Goal: Task Accomplishment & Management: Complete application form

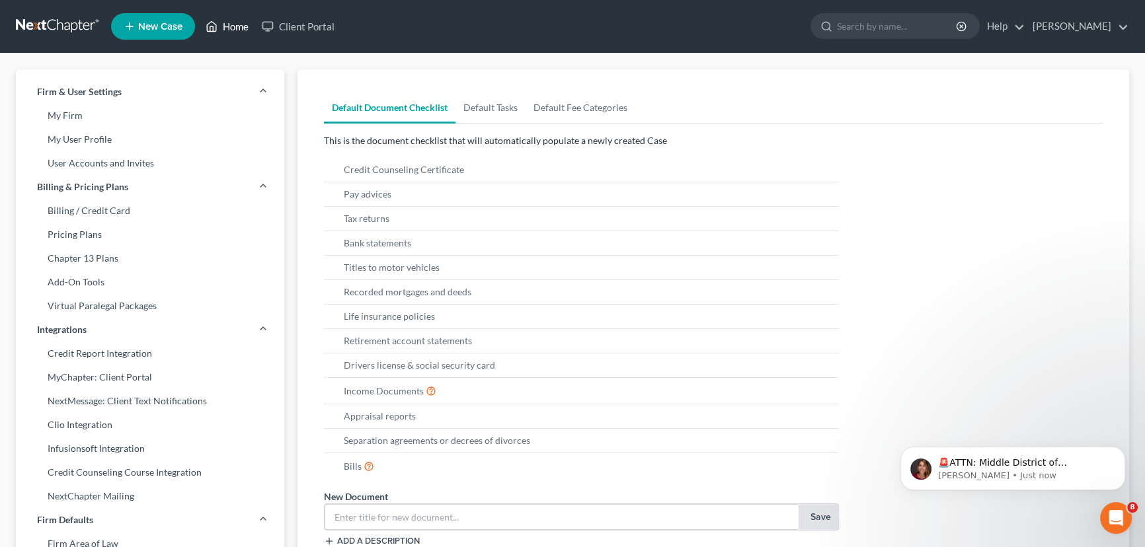
click at [237, 27] on link "Home" at bounding box center [227, 27] width 56 height 24
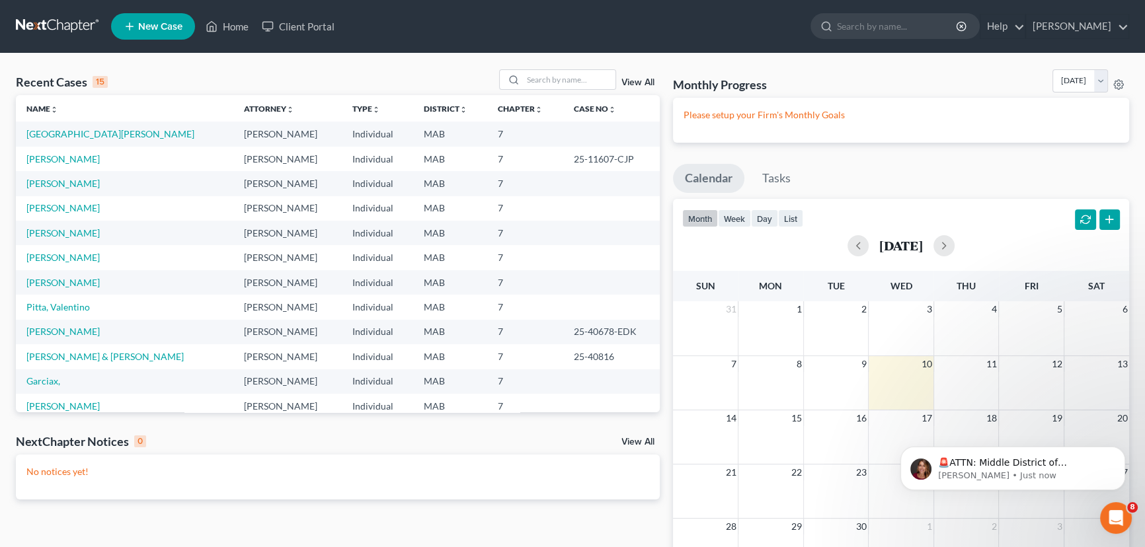
click at [145, 19] on link "New Case" at bounding box center [153, 26] width 84 height 26
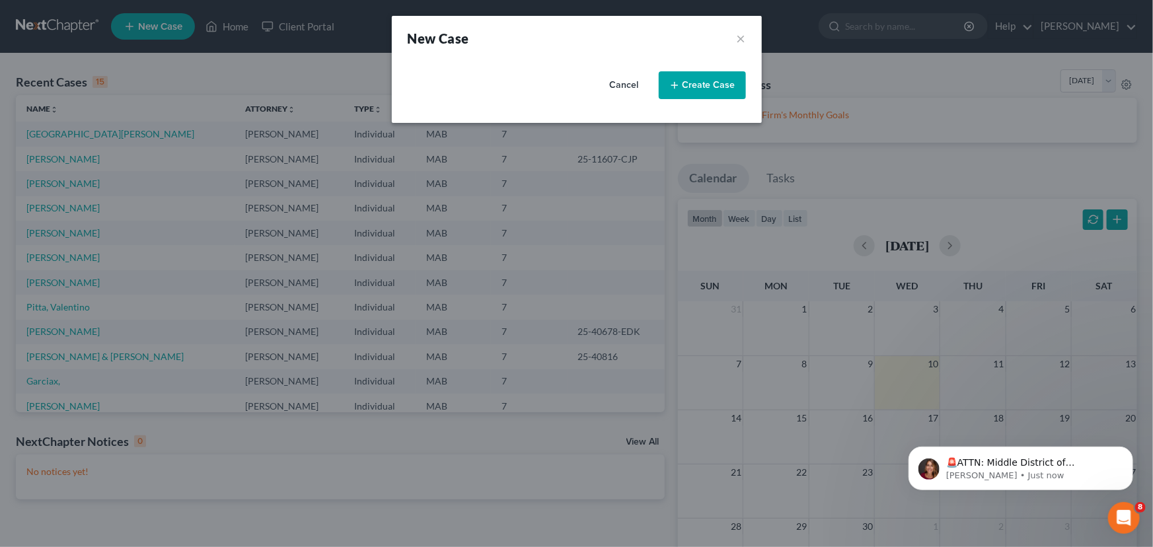
select select "39"
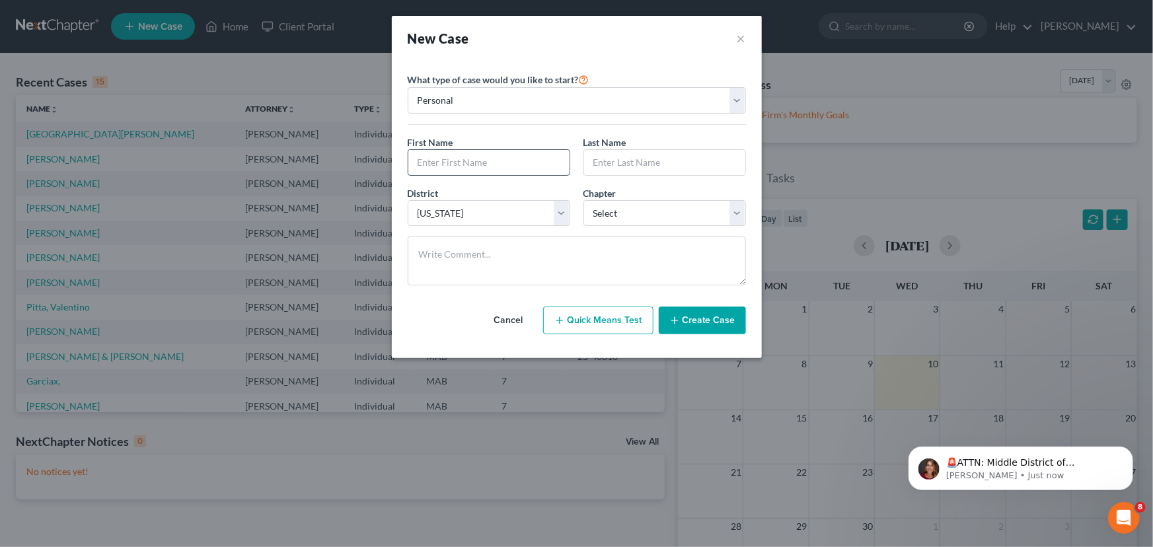
click at [443, 165] on input "text" at bounding box center [489, 162] width 161 height 25
type input "[PERSON_NAME]"
click at [619, 153] on input "text" at bounding box center [664, 162] width 161 height 25
type input "[PERSON_NAME]"
click at [734, 209] on select "Select 7 11 12 13" at bounding box center [665, 213] width 163 height 26
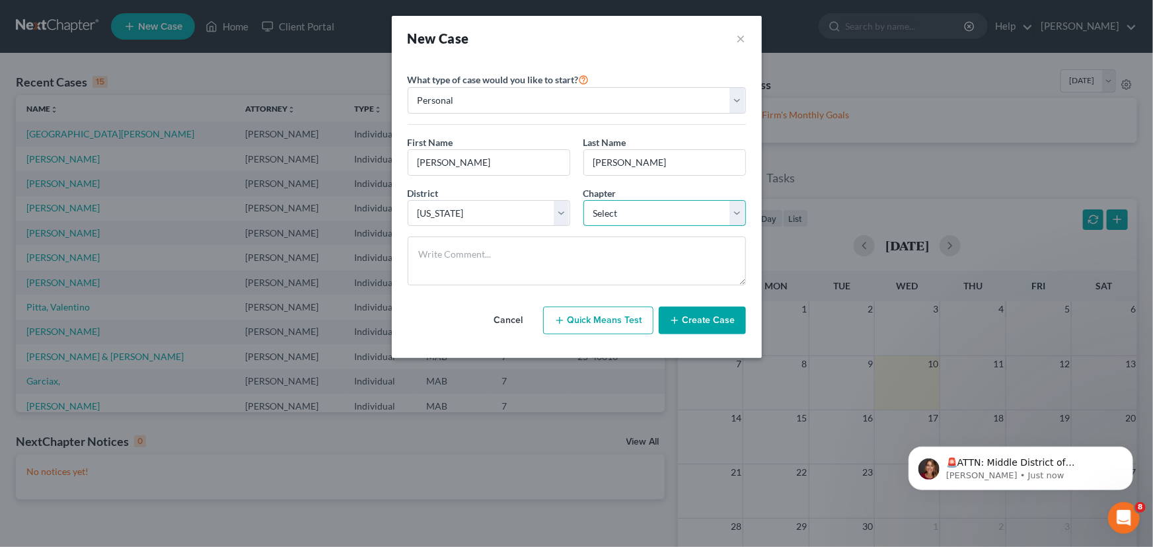
select select "0"
click at [584, 200] on select "Select 7 11 12 13" at bounding box center [665, 213] width 163 height 26
click at [714, 322] on button "Create Case" at bounding box center [702, 321] width 87 height 28
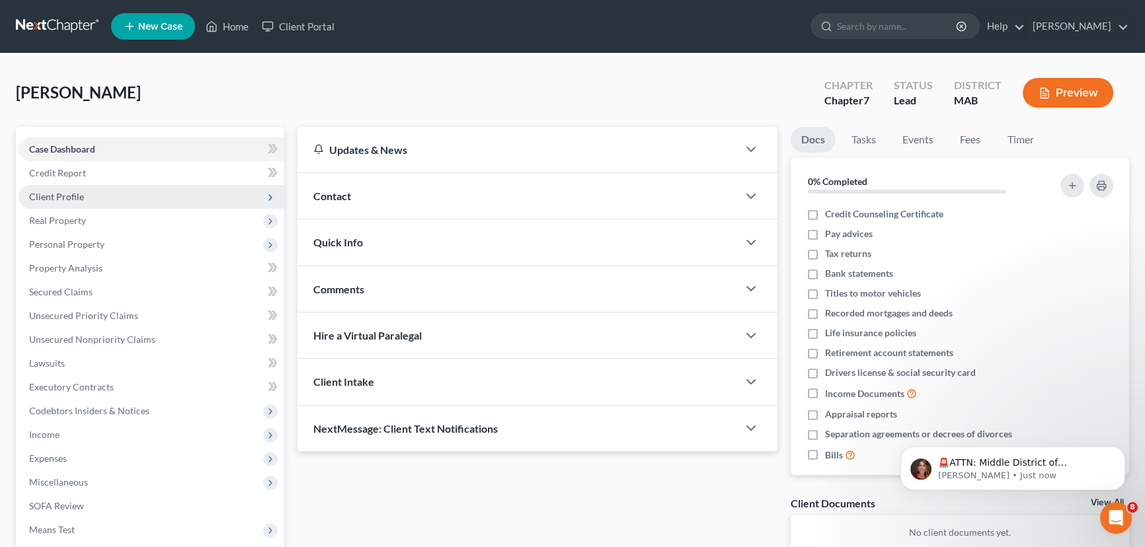
click at [64, 197] on span "Client Profile" at bounding box center [56, 196] width 55 height 11
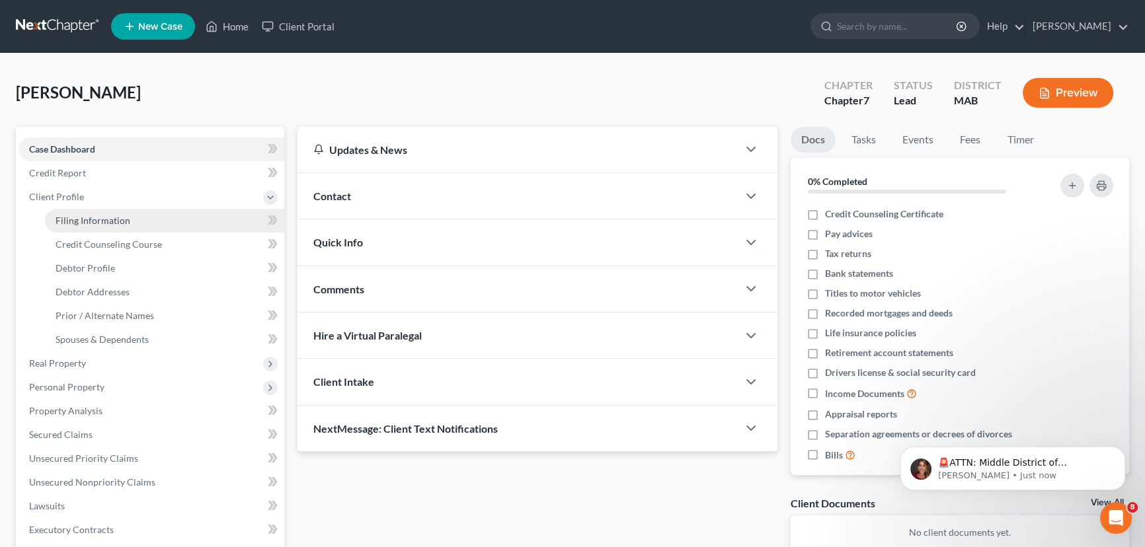
click at [80, 217] on span "Filing Information" at bounding box center [93, 220] width 75 height 11
select select "1"
select select "0"
select select "39"
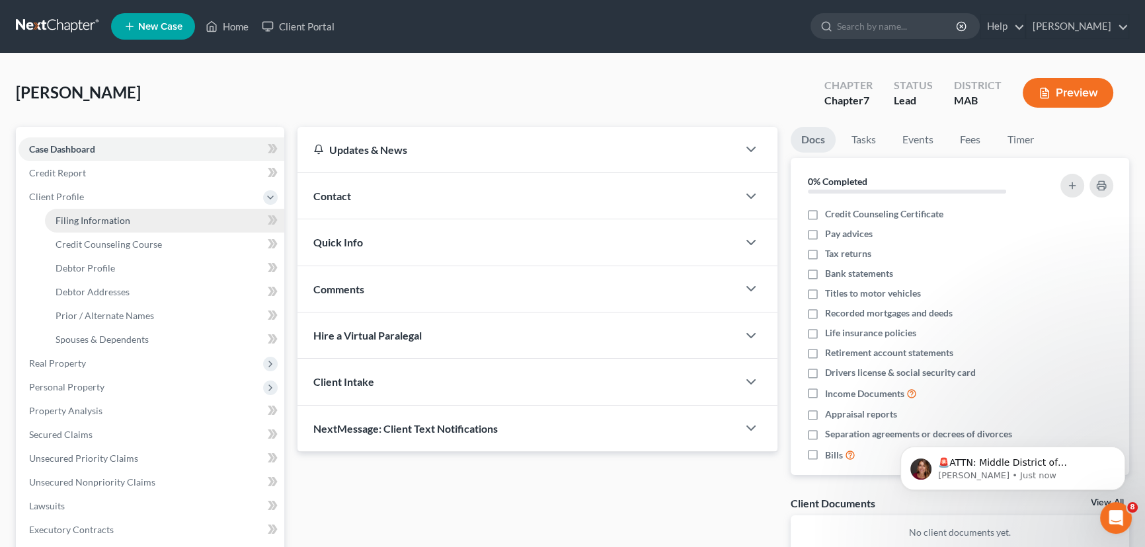
select select "22"
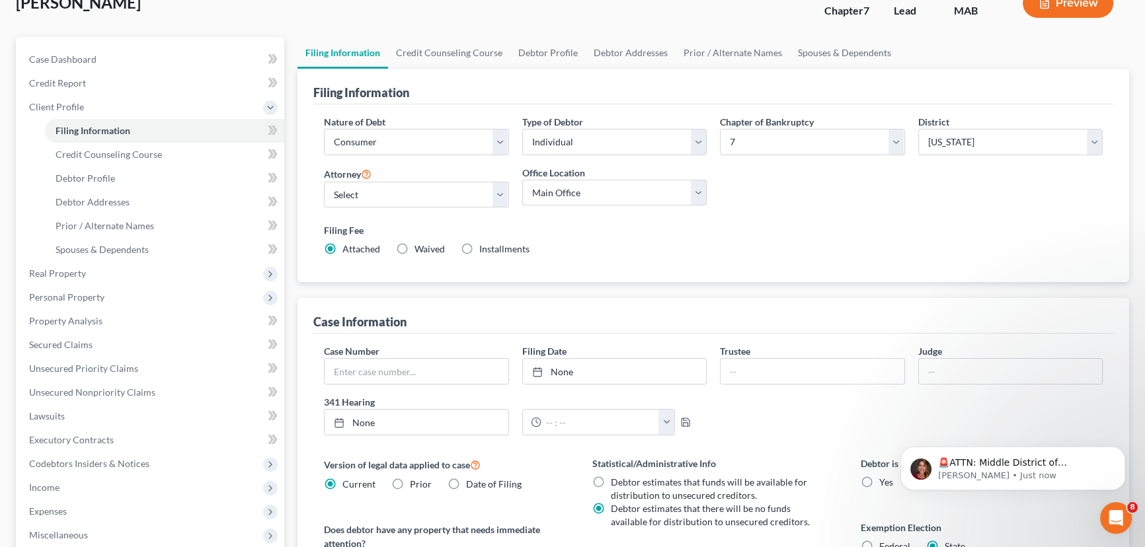
scroll to position [120, 0]
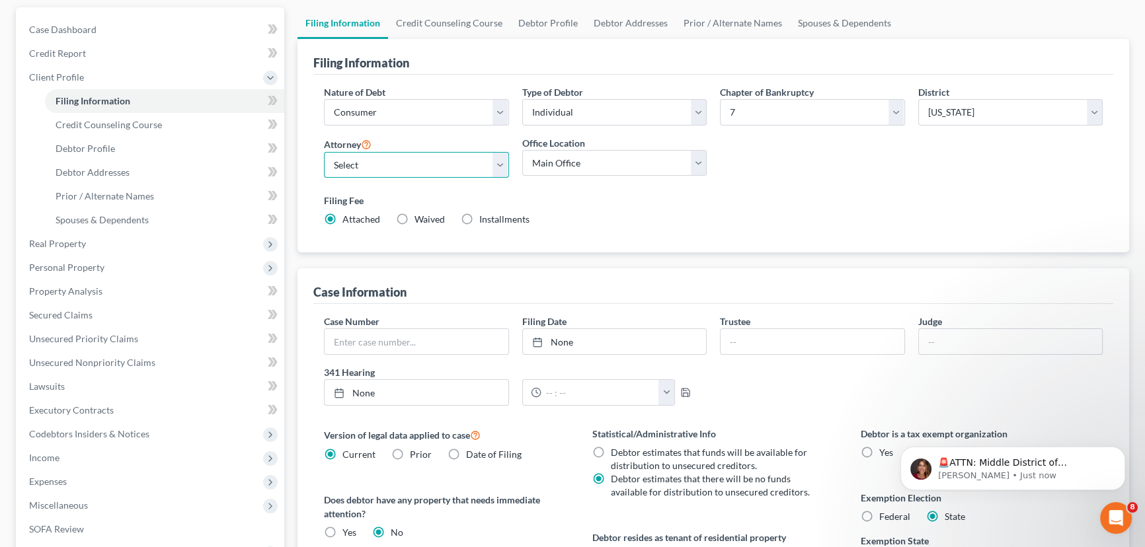
click at [501, 157] on select "Select [PERSON_NAME] - MAB [PERSON_NAME]" at bounding box center [416, 165] width 185 height 26
click at [324, 152] on select "Select [PERSON_NAME] - MAB [PERSON_NAME]" at bounding box center [416, 165] width 185 height 26
click at [707, 157] on div "Office Location Main Office LiPresti Law, PC (Of Counsel)" at bounding box center [615, 162] width 198 height 53
click at [699, 157] on select "Main Office LiPresti Law, PC (Of Counsel)" at bounding box center [614, 163] width 185 height 26
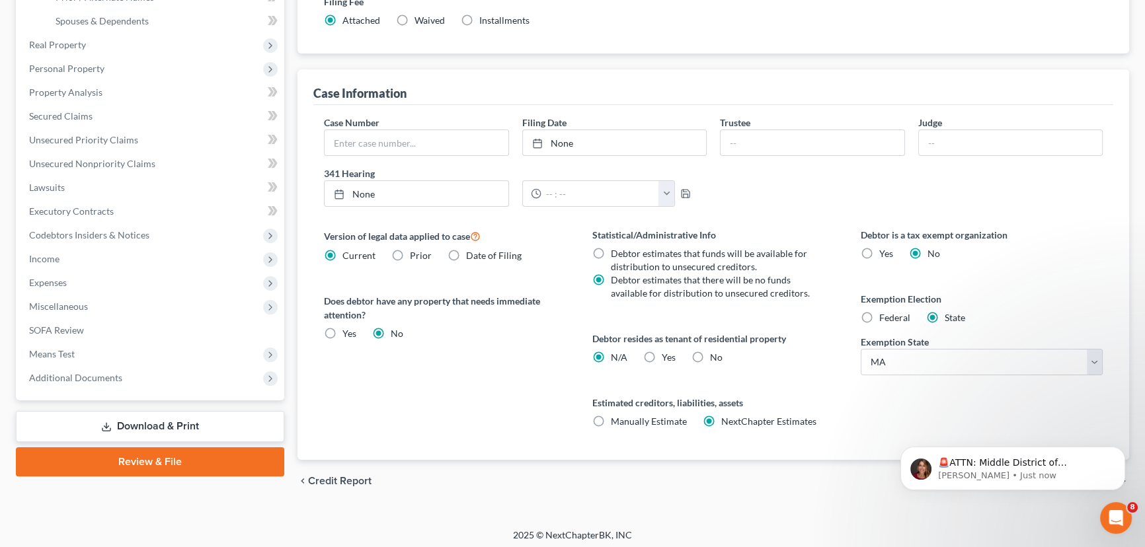
scroll to position [322, 0]
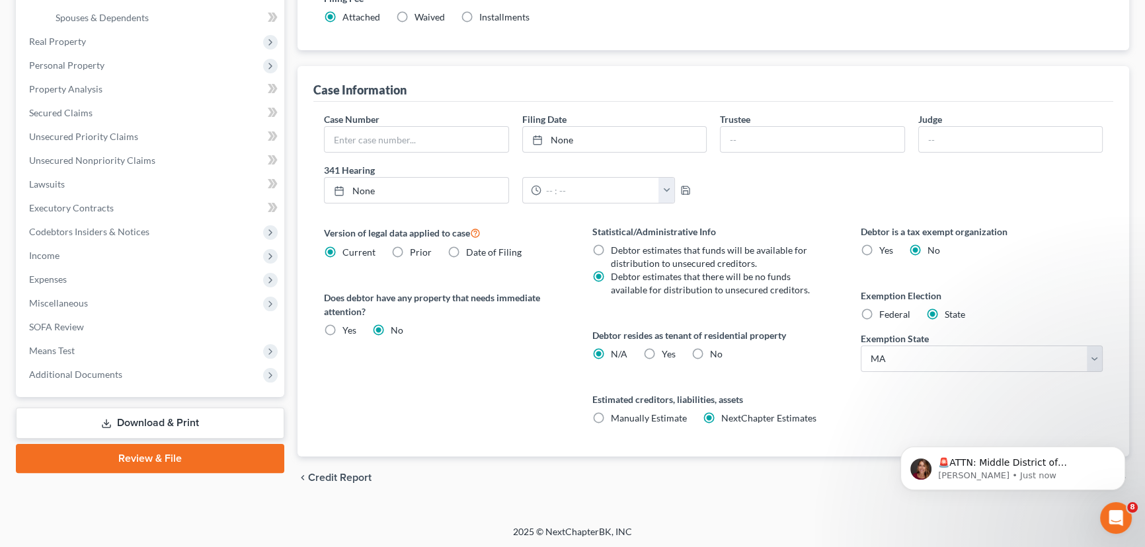
click at [828, 410] on div "Estimated creditors, liabilities, assets Manually Estimate Manually Estimate Ne…" at bounding box center [713, 409] width 242 height 32
click at [1125, 445] on button "Dismiss notification" at bounding box center [1120, 450] width 17 height 17
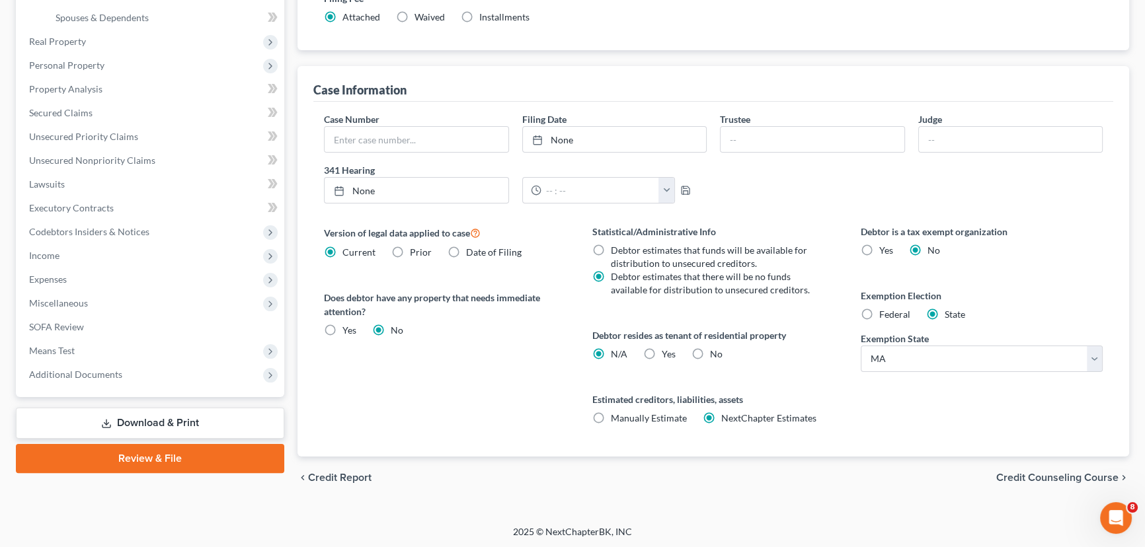
click at [1017, 475] on span "Credit Counseling Course" at bounding box center [1057, 478] width 122 height 11
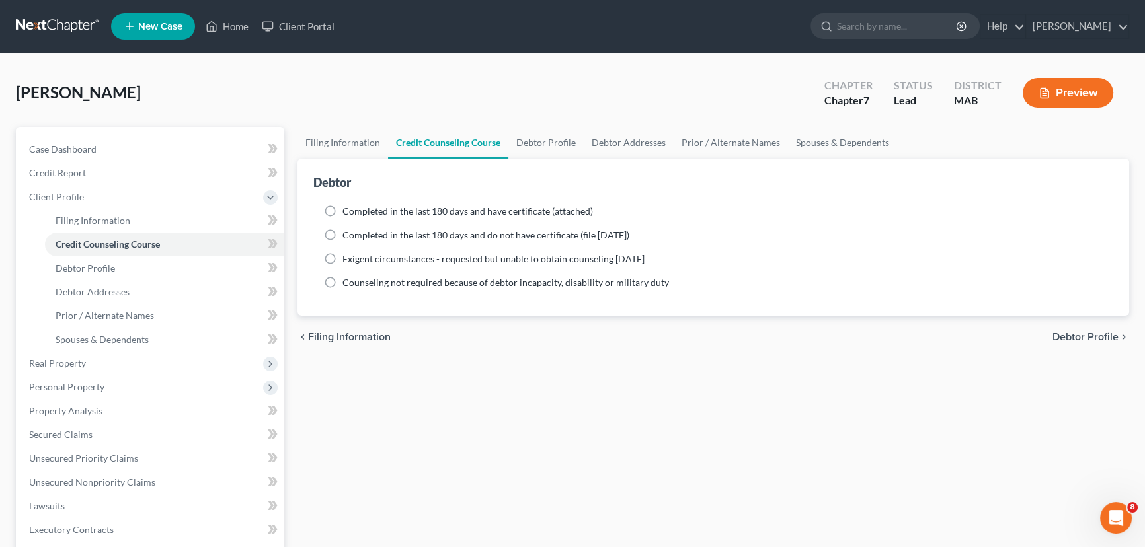
click at [342, 208] on label "Completed in the last 180 days and have certificate (attached)" at bounding box center [467, 211] width 251 height 13
click at [348, 208] on input "Completed in the last 180 days and have certificate (attached)" at bounding box center [352, 209] width 9 height 9
radio input "true"
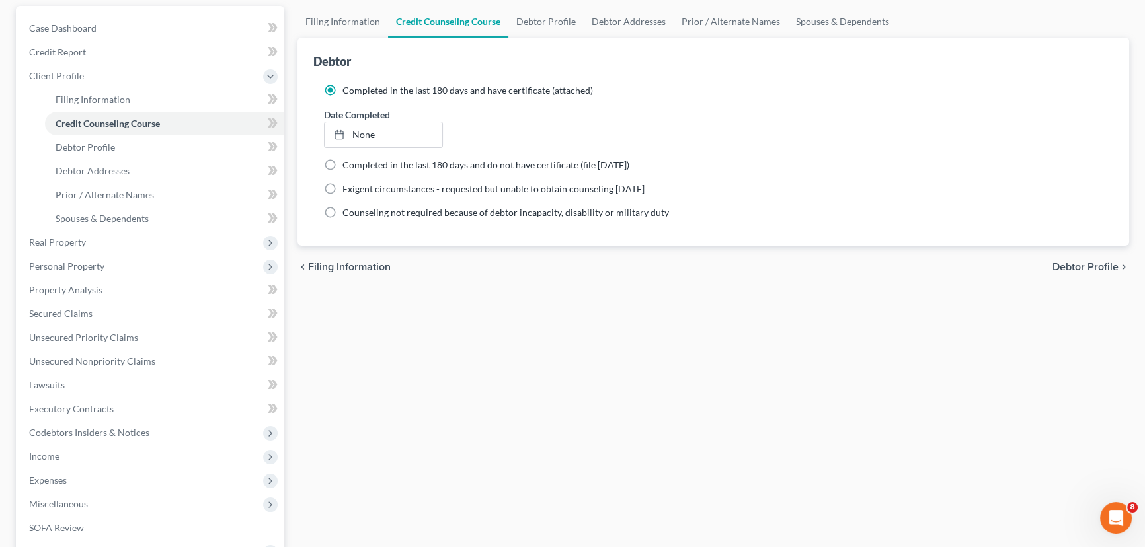
scroll to position [180, 0]
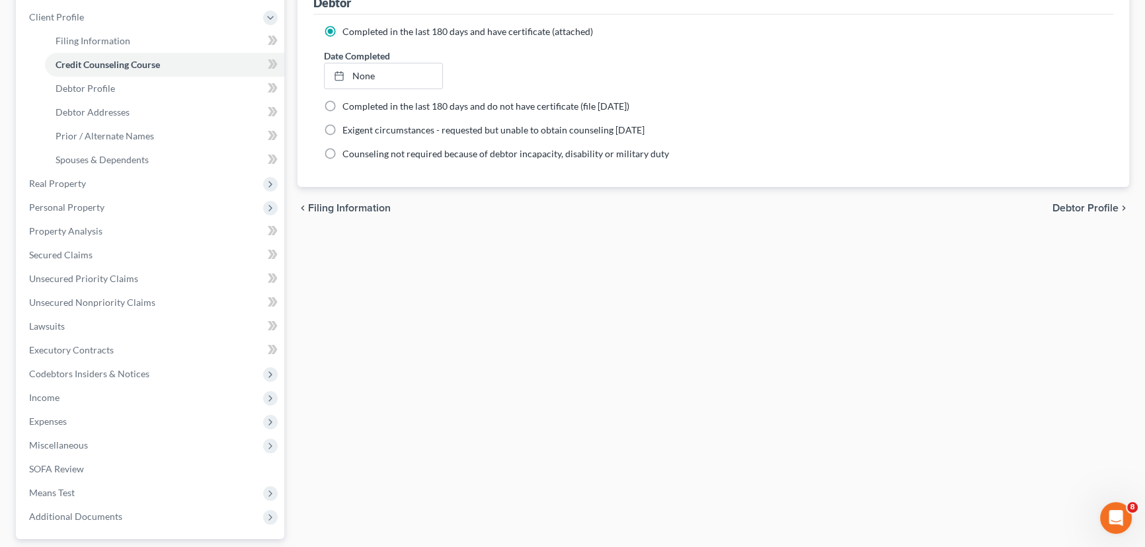
click at [1098, 203] on span "Debtor Profile" at bounding box center [1085, 208] width 66 height 11
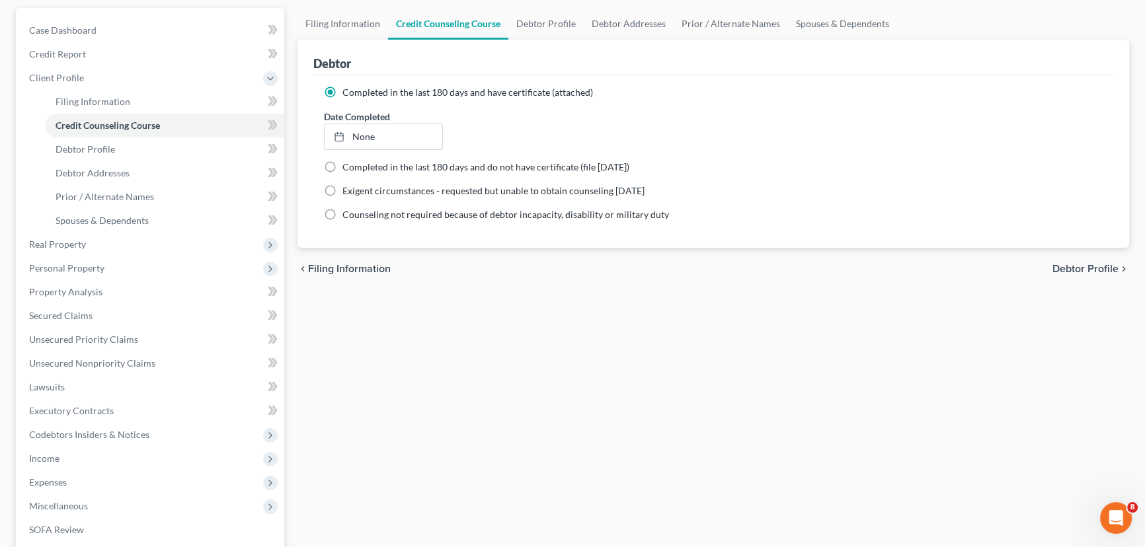
select select "0"
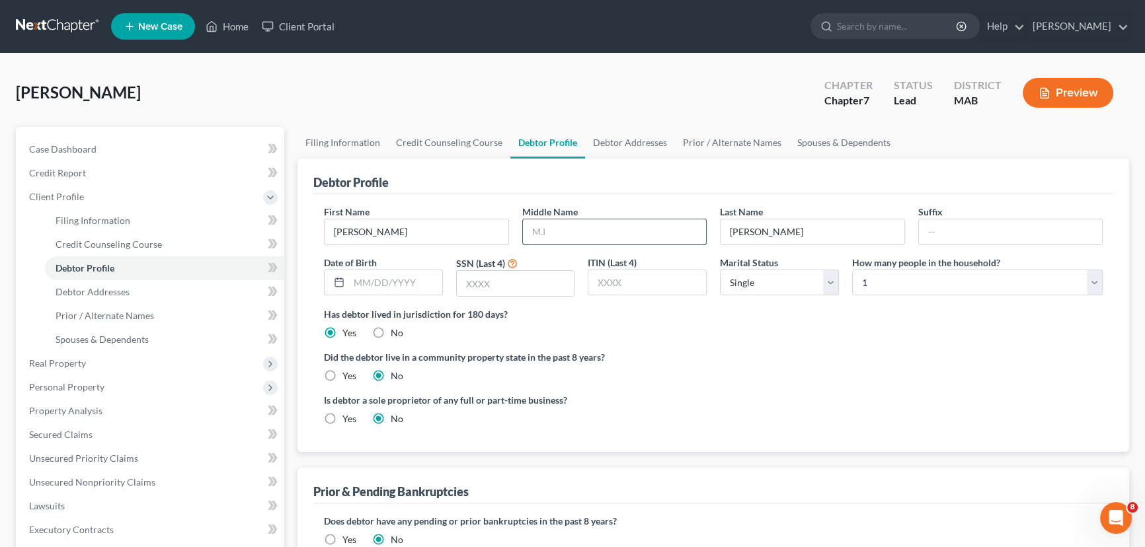
click at [563, 222] on input "text" at bounding box center [615, 231] width 184 height 25
type input "F."
click at [886, 276] on select "Select 1 2 3 4 5 6 7 8 9 10 11 12 13 14 15 16 17 18 19 20" at bounding box center [977, 283] width 251 height 26
select select "1"
click at [852, 270] on select "Select 1 2 3 4 5 6 7 8 9 10 11 12 13 14 15 16 17 18 19 20" at bounding box center [977, 283] width 251 height 26
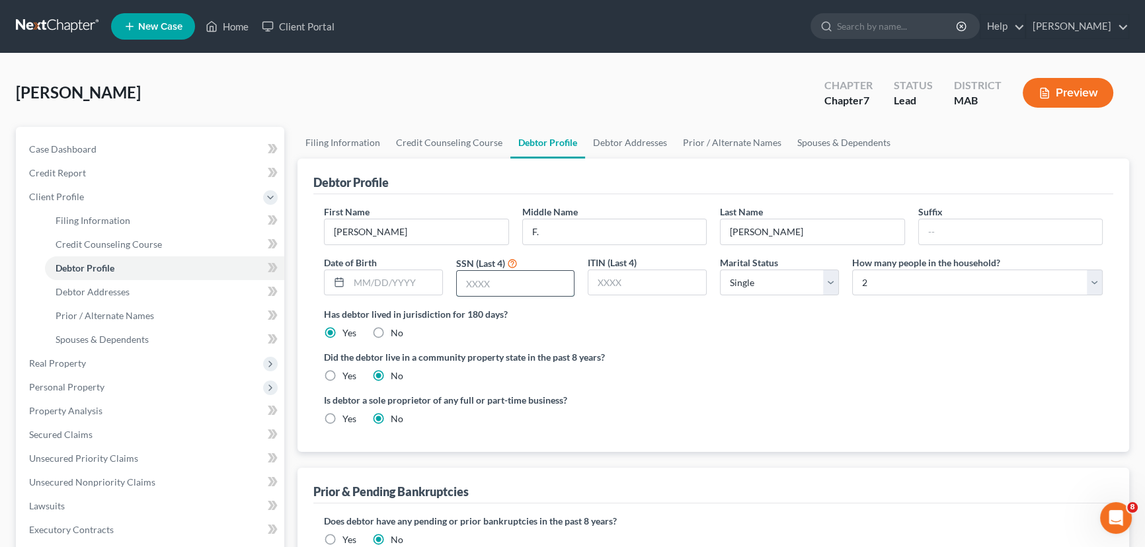
click at [483, 287] on input "text" at bounding box center [516, 283] width 118 height 25
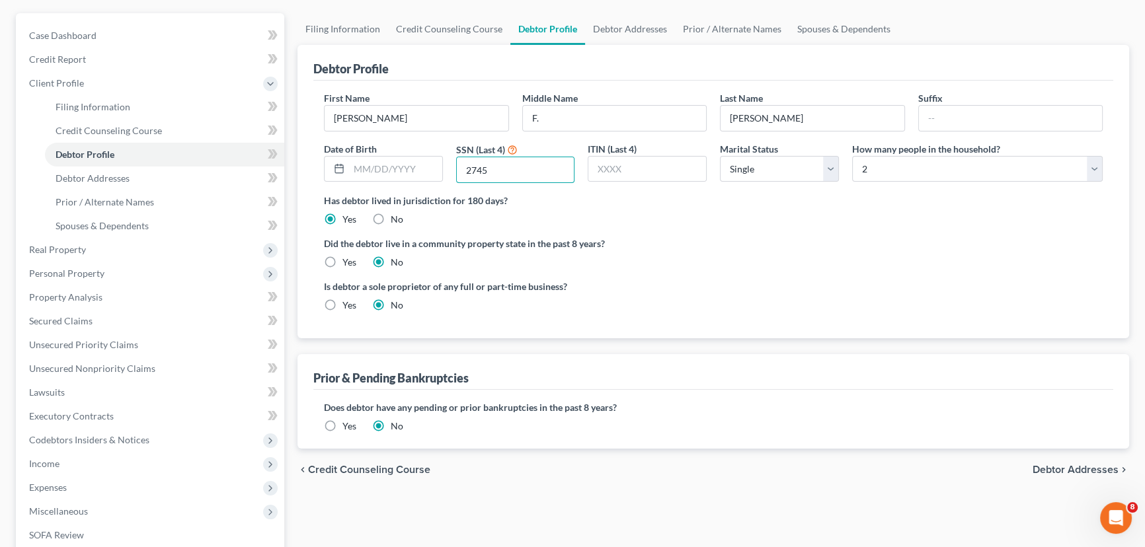
scroll to position [120, 0]
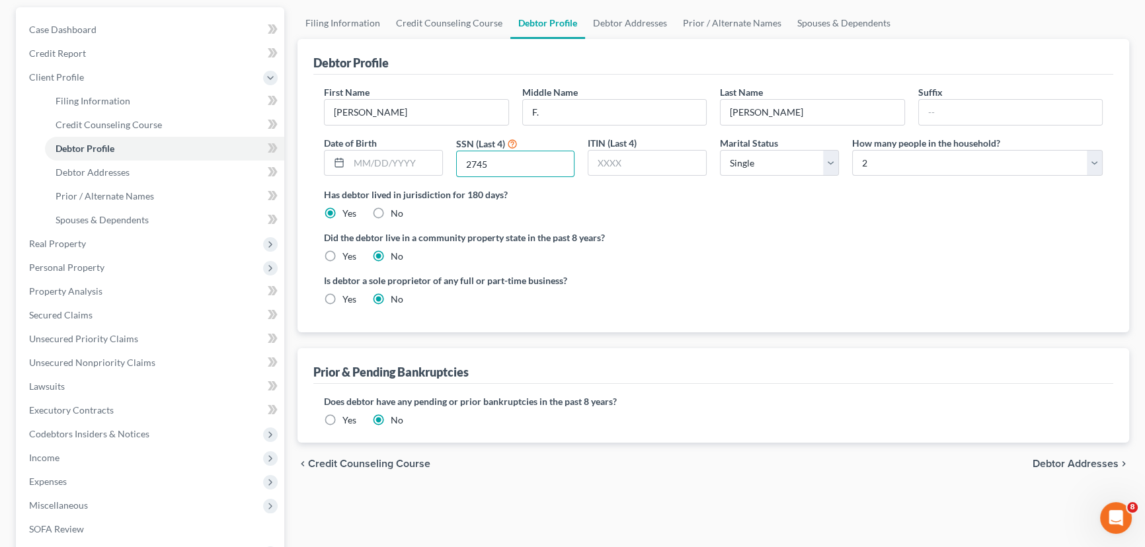
type input "2745"
click at [1051, 461] on span "Debtor Addresses" at bounding box center [1075, 464] width 86 height 11
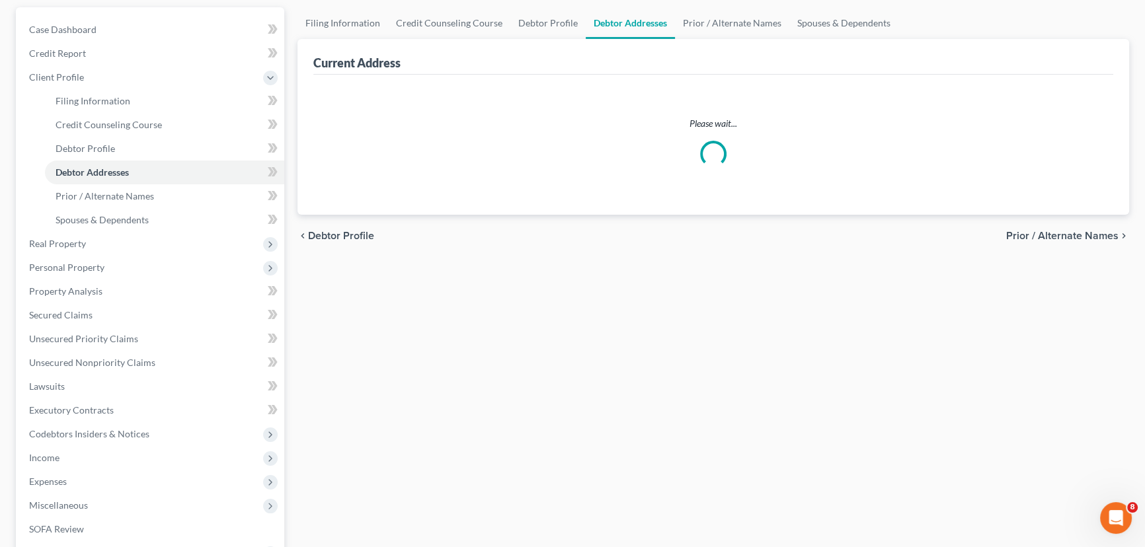
scroll to position [46, 0]
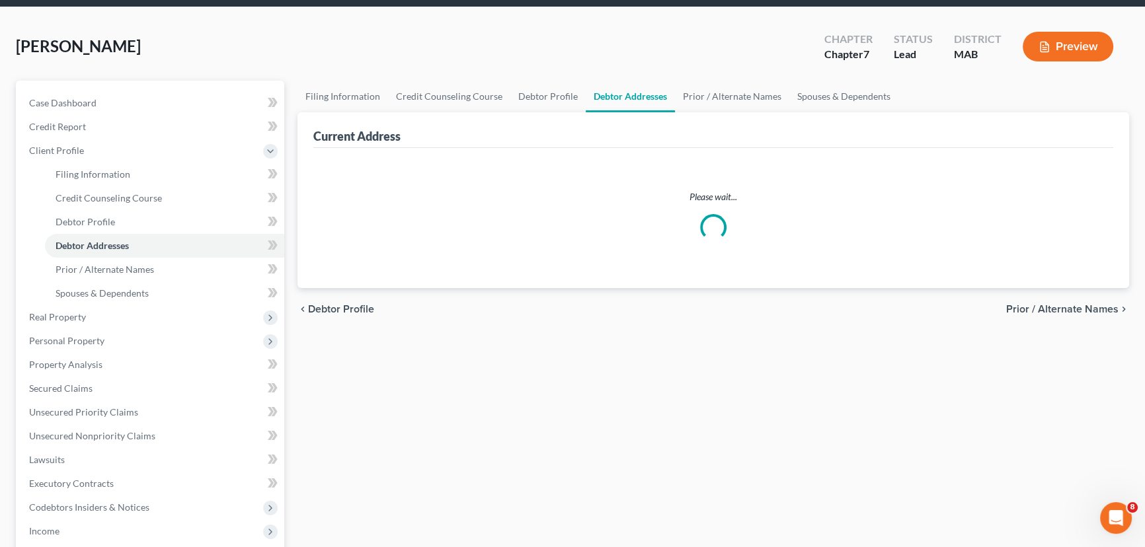
select select "0"
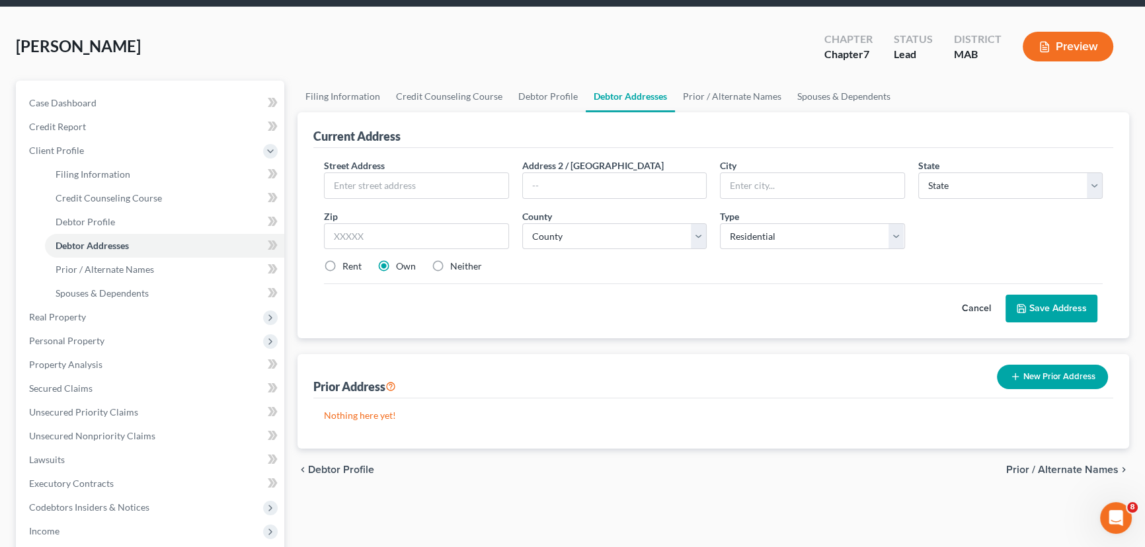
scroll to position [0, 0]
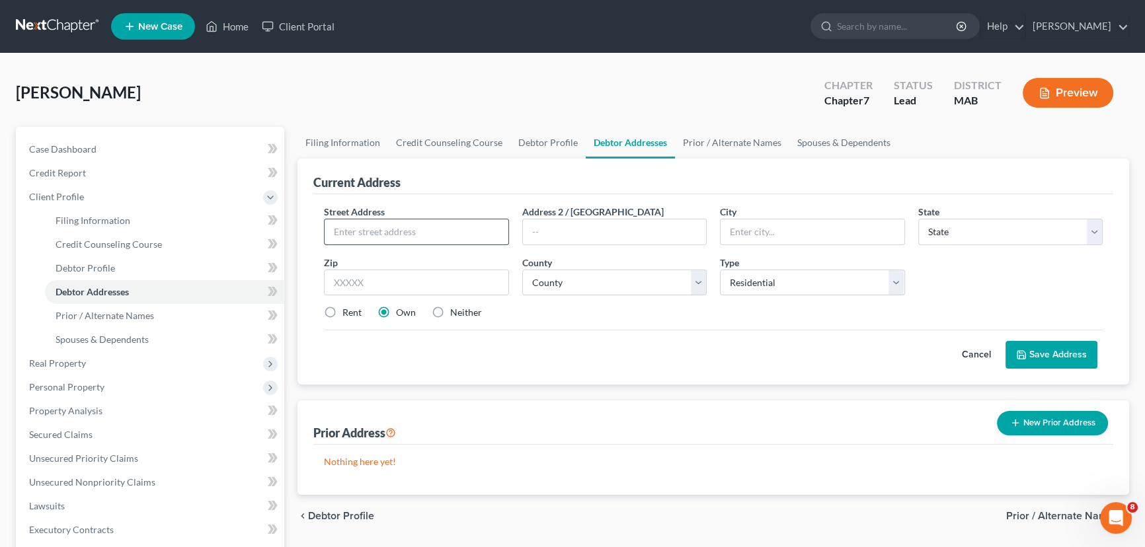
click at [366, 222] on input "text" at bounding box center [417, 231] width 184 height 25
type input "[STREET_ADDRESS]"
click at [939, 231] on select "State [US_STATE] AK AR AZ CA CO CT DE DC [GEOGRAPHIC_DATA] [GEOGRAPHIC_DATA] GU…" at bounding box center [1010, 232] width 185 height 26
select select "22"
click at [918, 219] on select "State [US_STATE] AK AR AZ CA CO CT DE DC [GEOGRAPHIC_DATA] [GEOGRAPHIC_DATA] GU…" at bounding box center [1010, 232] width 185 height 26
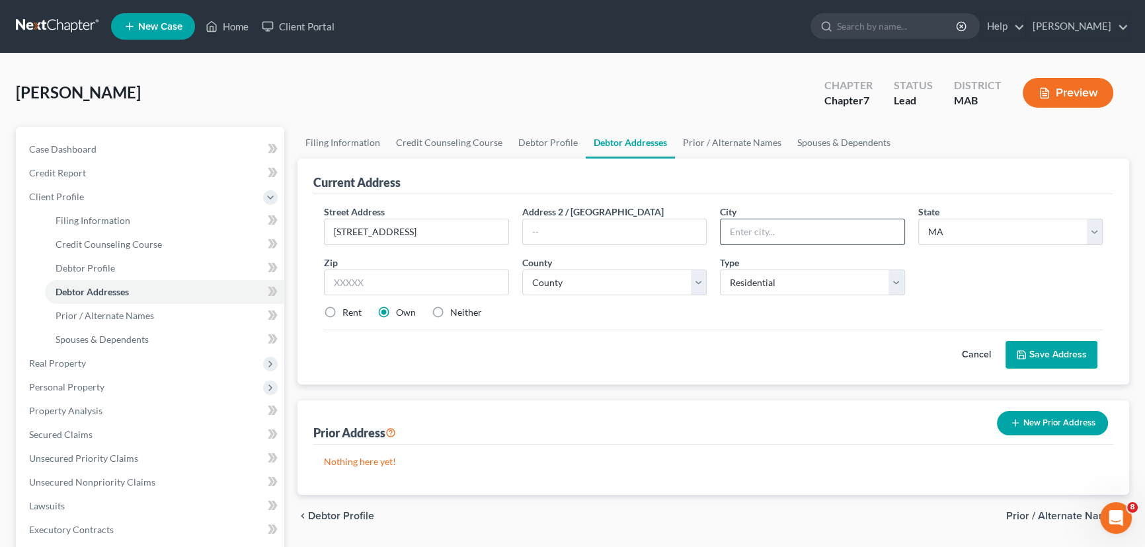
click at [765, 233] on input "text" at bounding box center [812, 231] width 184 height 25
type input "Avon"
click at [340, 282] on input "text" at bounding box center [416, 283] width 185 height 26
type input "02322"
click at [574, 288] on select "County [GEOGRAPHIC_DATA] [GEOGRAPHIC_DATA] [GEOGRAPHIC_DATA] [GEOGRAPHIC_DATA] …" at bounding box center [614, 283] width 185 height 26
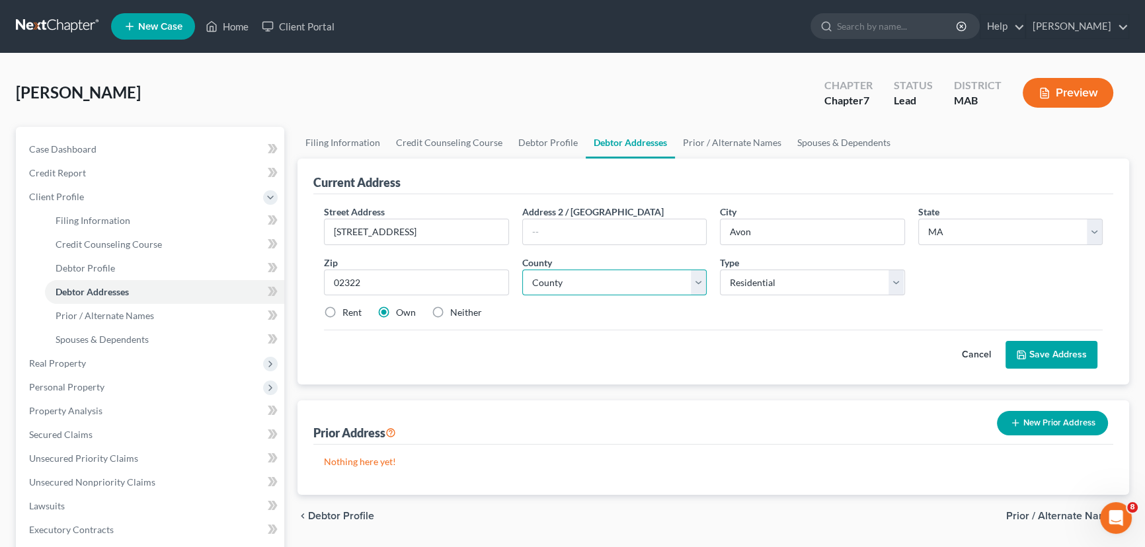
select select "10"
click at [522, 270] on select "County [GEOGRAPHIC_DATA] [GEOGRAPHIC_DATA] [GEOGRAPHIC_DATA] [GEOGRAPHIC_DATA] …" at bounding box center [614, 283] width 185 height 26
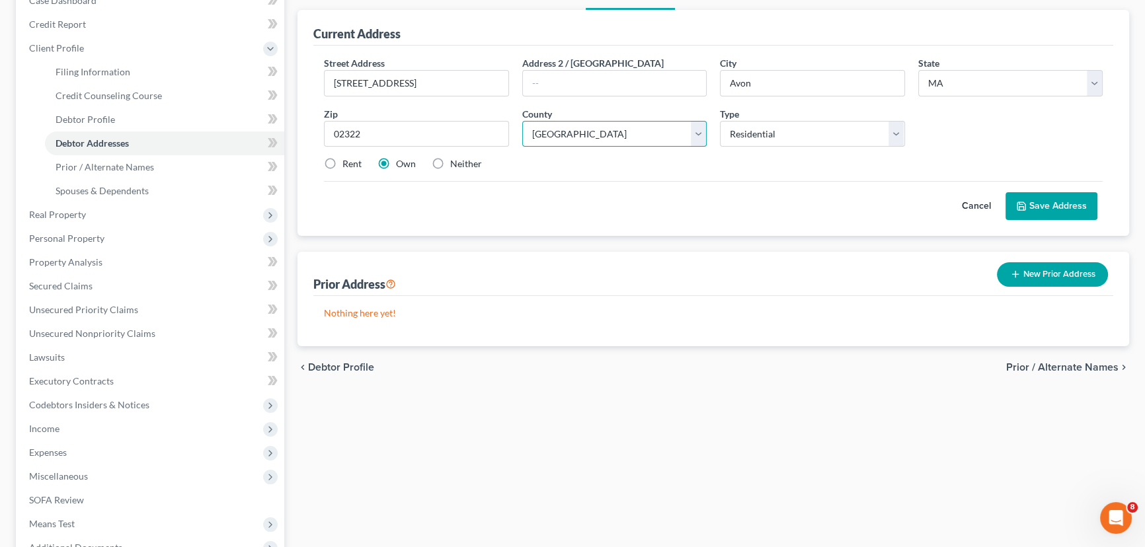
scroll to position [180, 0]
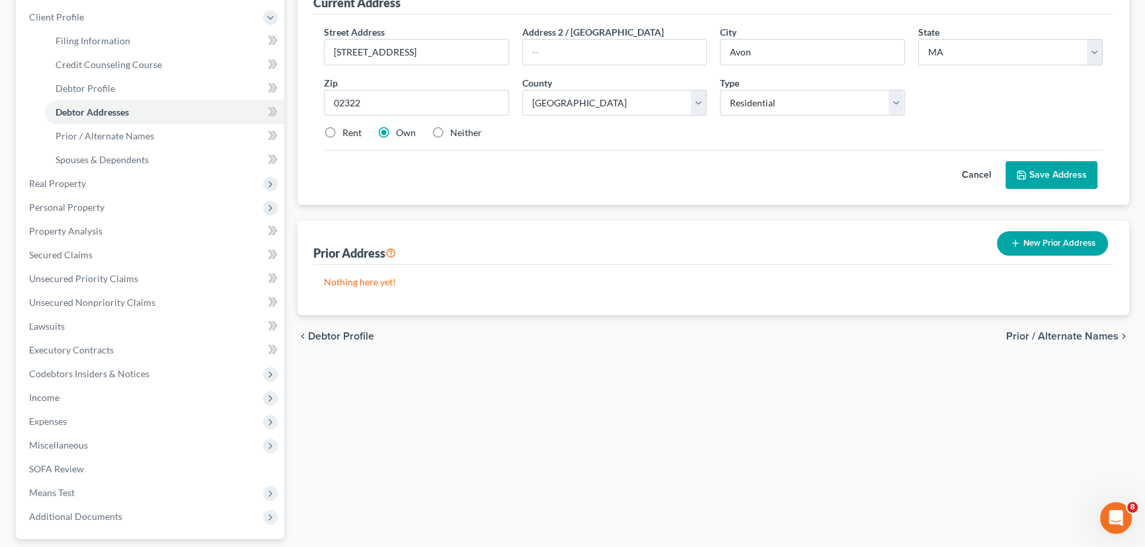
click at [1044, 175] on button "Save Address" at bounding box center [1051, 175] width 92 height 28
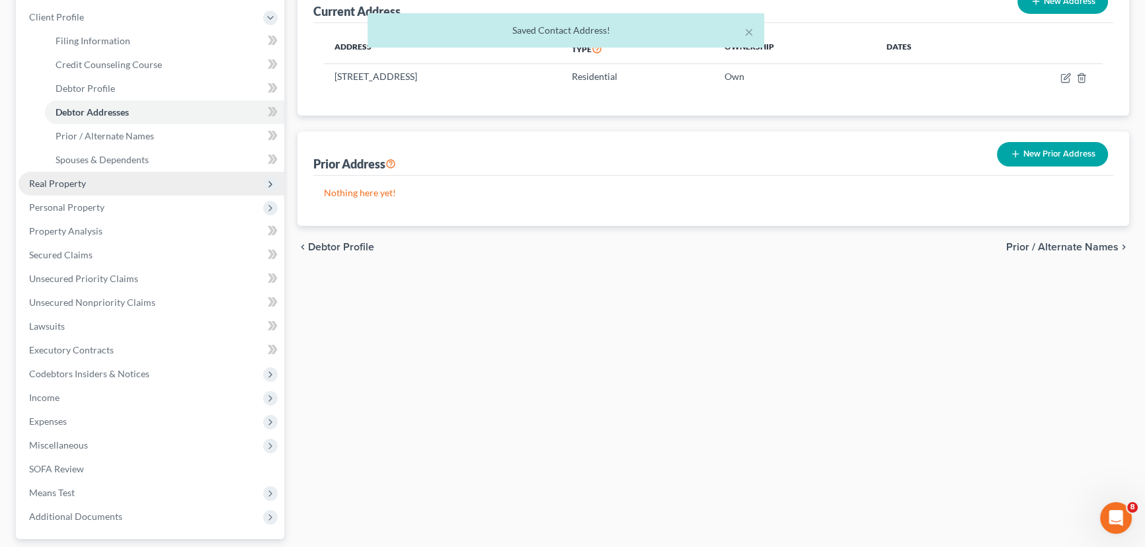
click at [67, 184] on span "Real Property" at bounding box center [57, 183] width 57 height 11
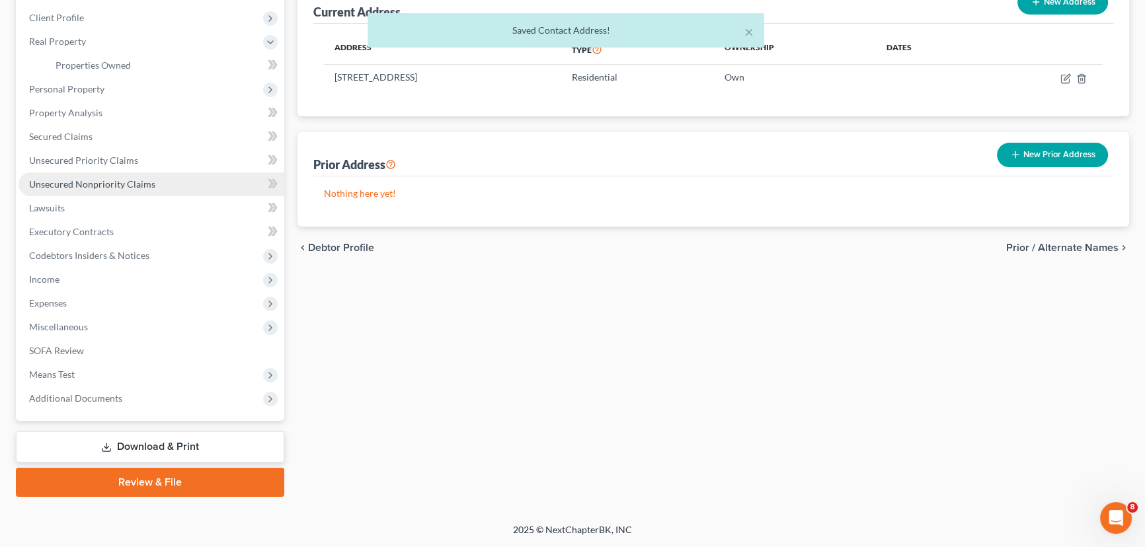
scroll to position [177, 0]
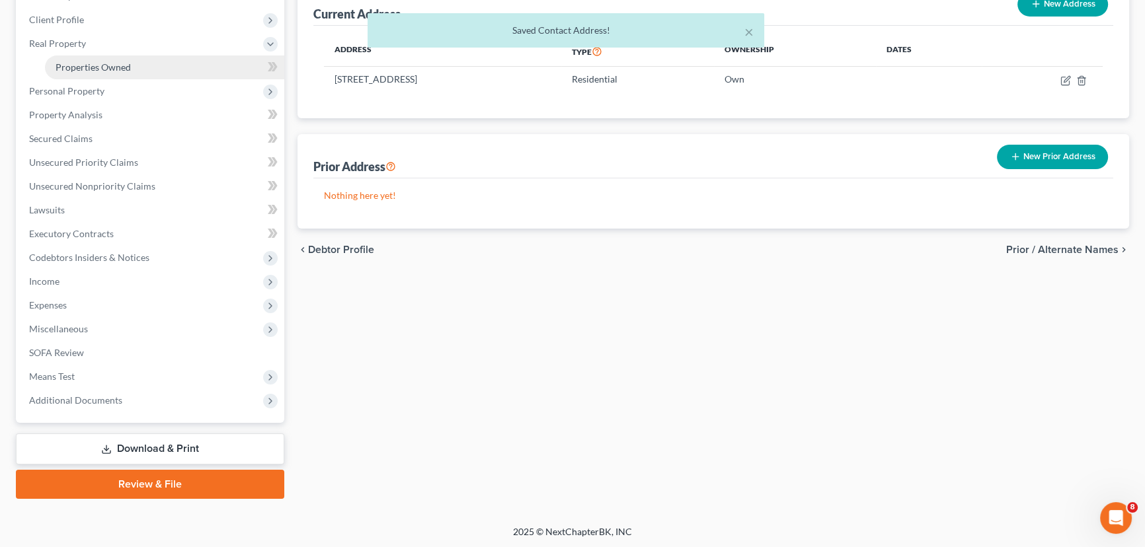
click at [73, 66] on span "Properties Owned" at bounding box center [93, 66] width 75 height 11
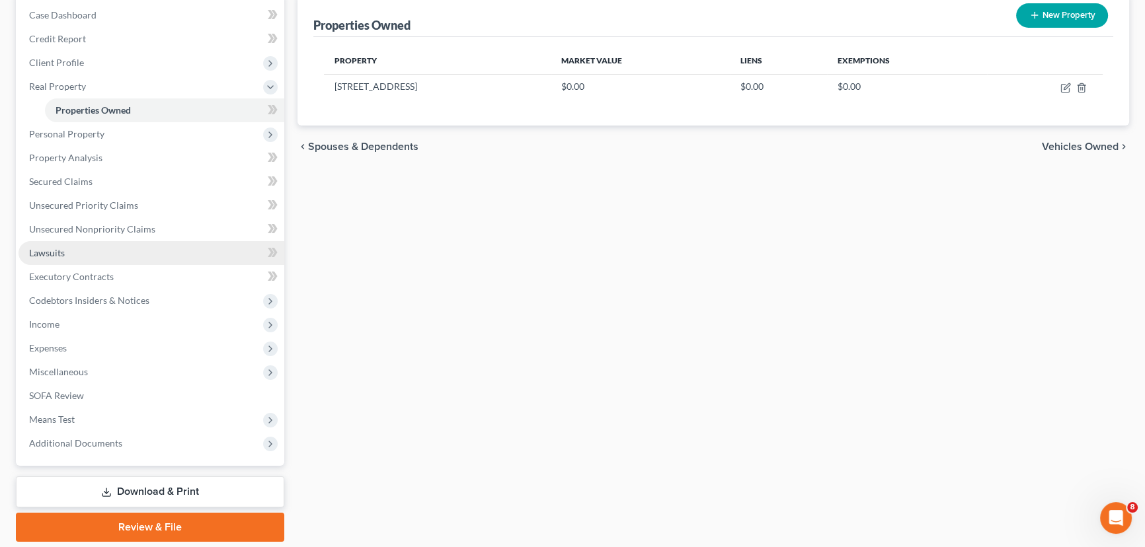
scroll to position [177, 0]
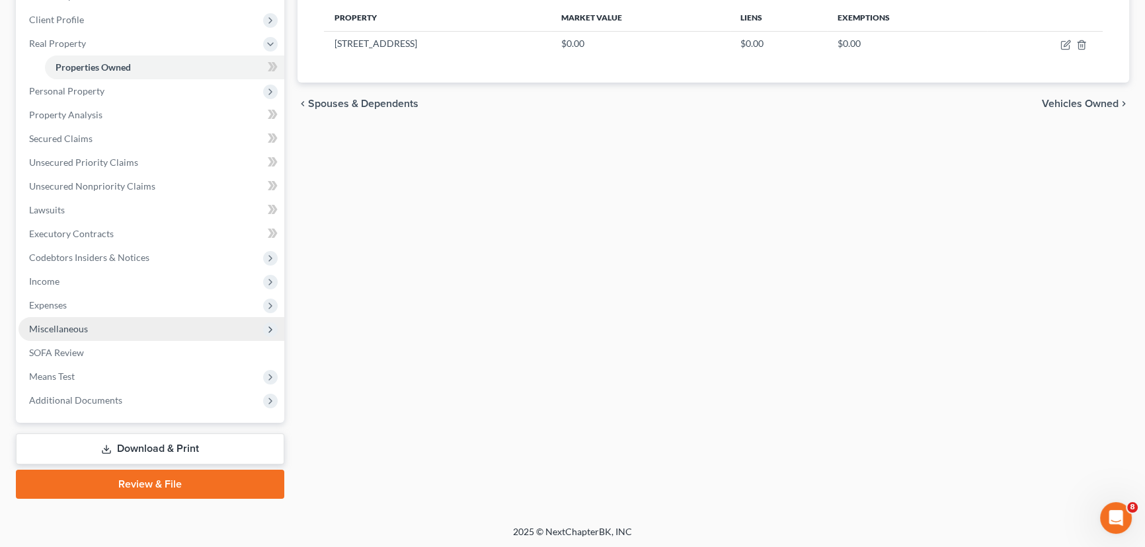
click at [62, 332] on span "Miscellaneous" at bounding box center [58, 328] width 59 height 11
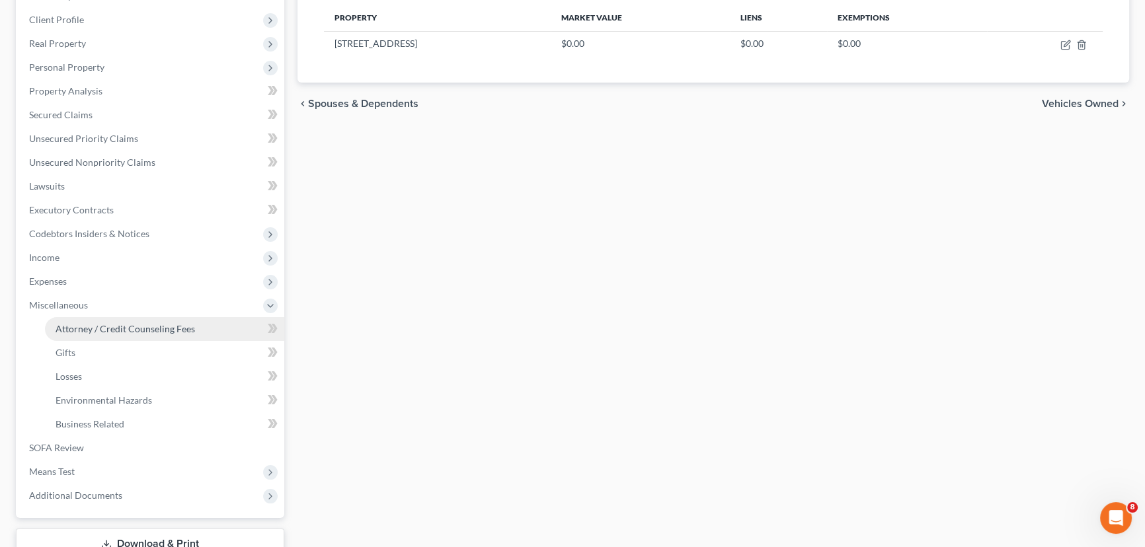
click at [84, 327] on span "Attorney / Credit Counseling Fees" at bounding box center [125, 328] width 139 height 11
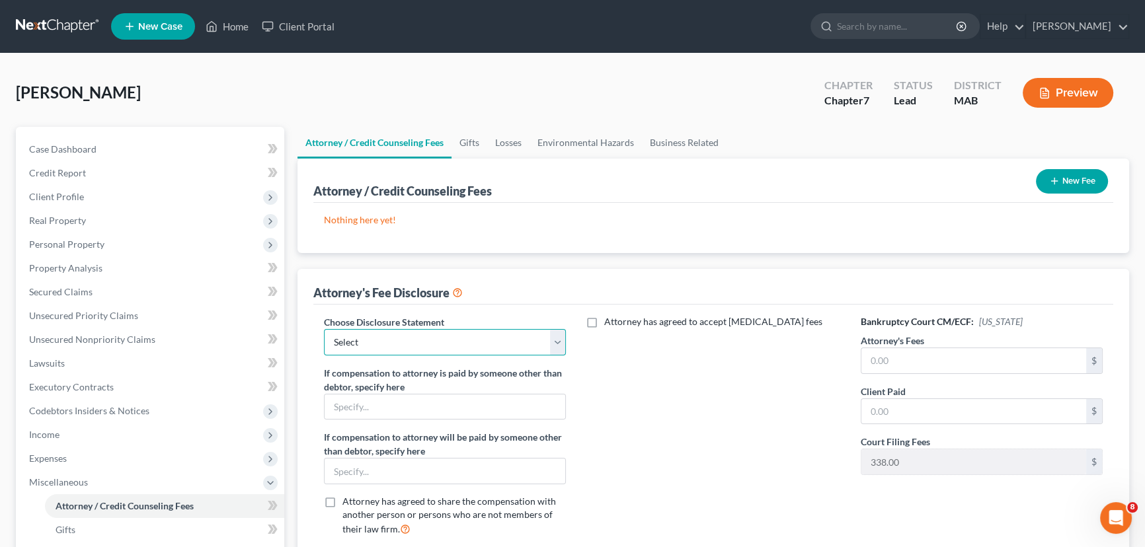
click at [436, 340] on select "Select LiPresti MetLIfe Chapter 7 Chapter 11 attorney fee disclosure Chapter 13…" at bounding box center [445, 342] width 242 height 26
select select "3"
click at [324, 329] on select "Select LiPresti MetLIfe Chapter 7 Chapter 11 attorney fee disclosure Chapter 13…" at bounding box center [445, 342] width 242 height 26
click at [871, 357] on input "text" at bounding box center [973, 360] width 225 height 25
type input "2,338.00"
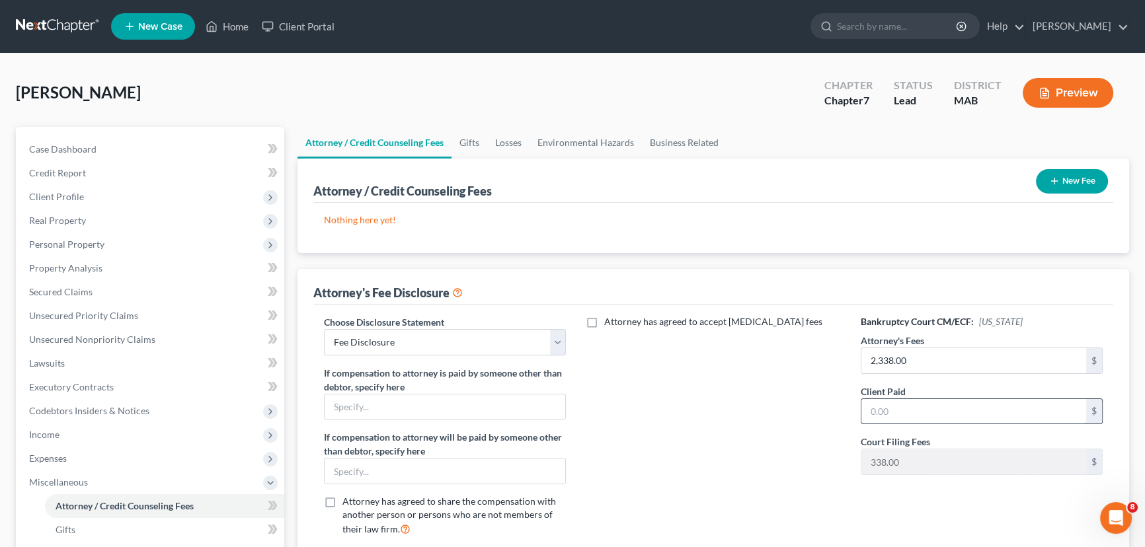
click at [870, 410] on input "text" at bounding box center [973, 411] width 225 height 25
type input "338.00"
click at [346, 473] on input "text" at bounding box center [445, 471] width 241 height 25
type input "Building Service 32BJ Legal Services Fund"
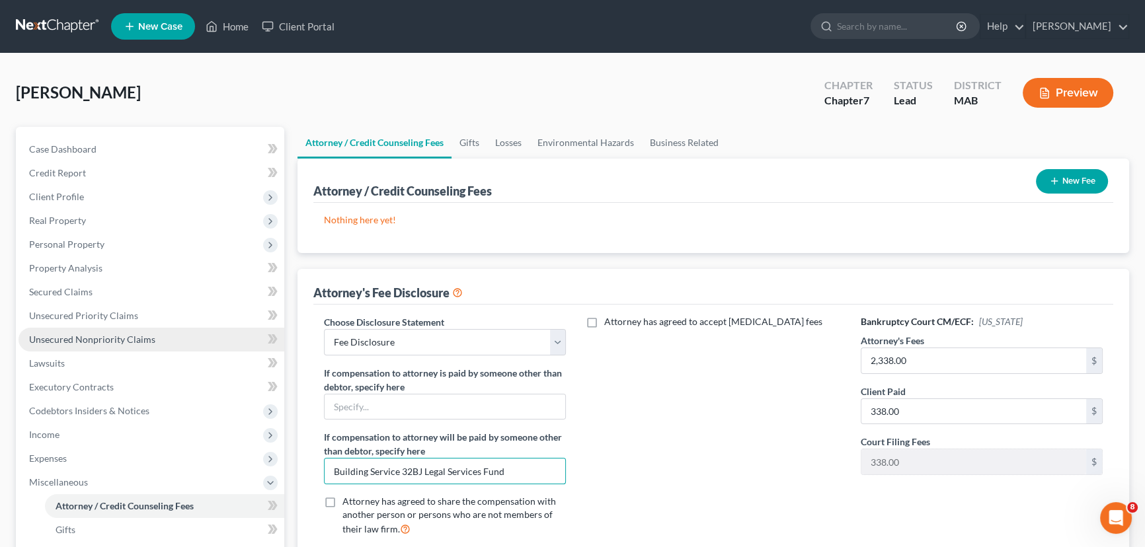
click at [107, 339] on span "Unsecured Nonpriority Claims" at bounding box center [92, 339] width 126 height 11
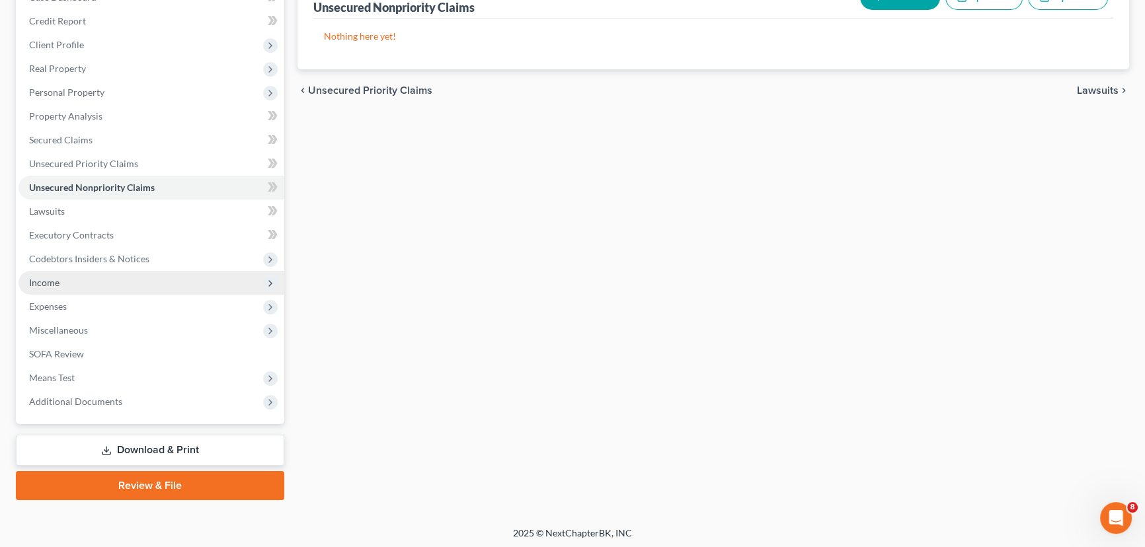
scroll to position [153, 0]
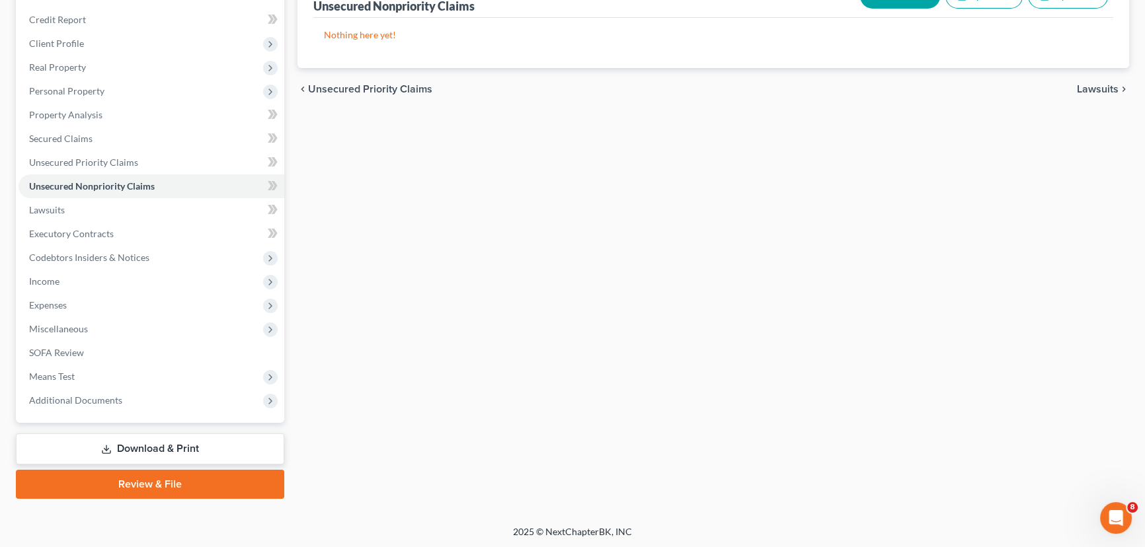
click at [108, 448] on icon at bounding box center [106, 449] width 11 height 11
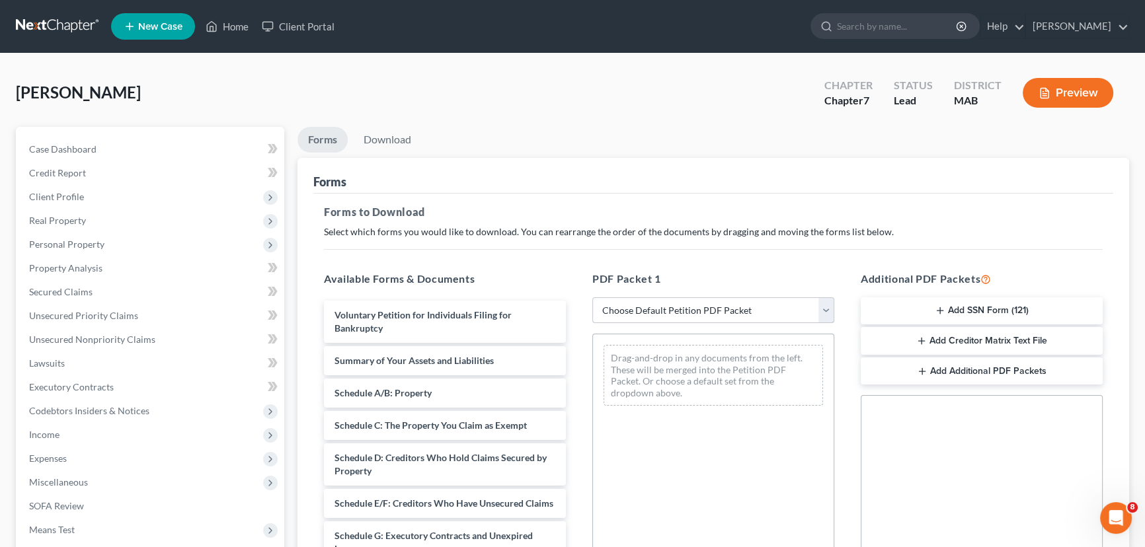
click at [742, 317] on select "Choose Default Petition PDF Packet Complete Bankruptcy Petition (all forms and …" at bounding box center [713, 310] width 242 height 26
select select "0"
click at [592, 297] on select "Choose Default Petition PDF Packet Complete Bankruptcy Petition (all forms and …" at bounding box center [713, 310] width 242 height 26
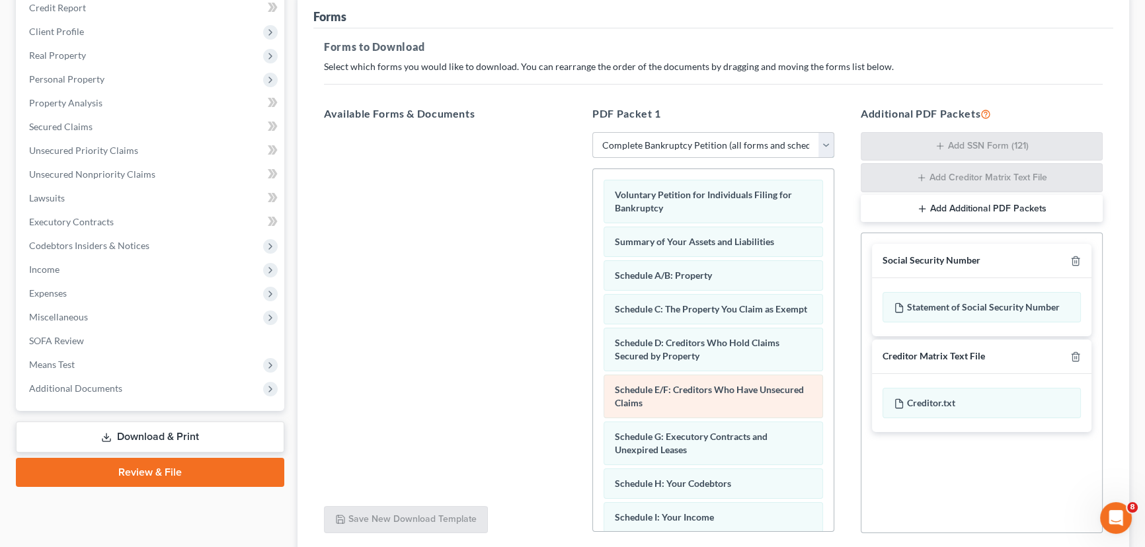
scroll to position [269, 0]
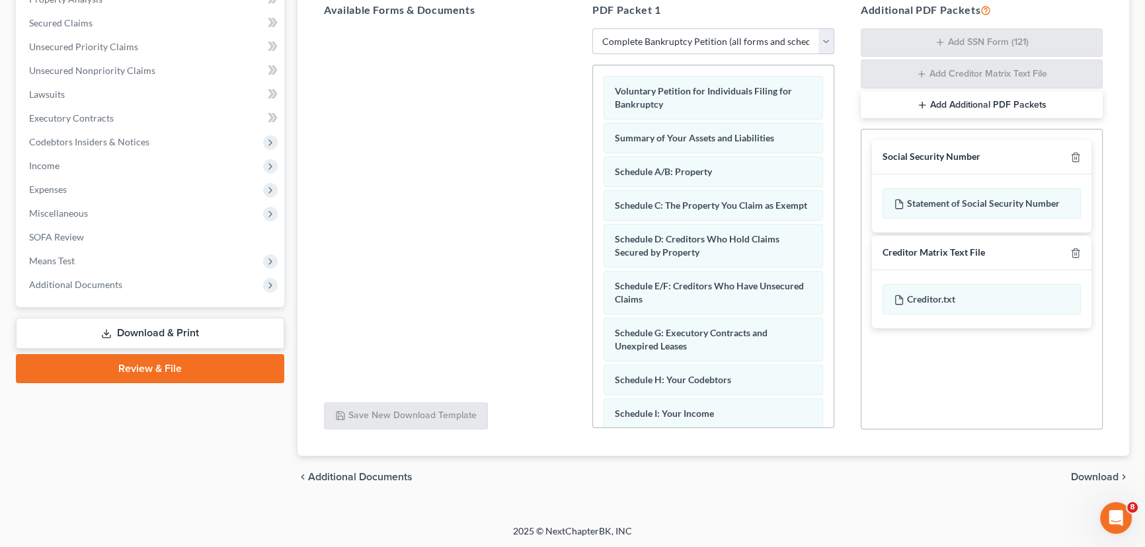
click at [1091, 473] on span "Download" at bounding box center [1095, 477] width 48 height 11
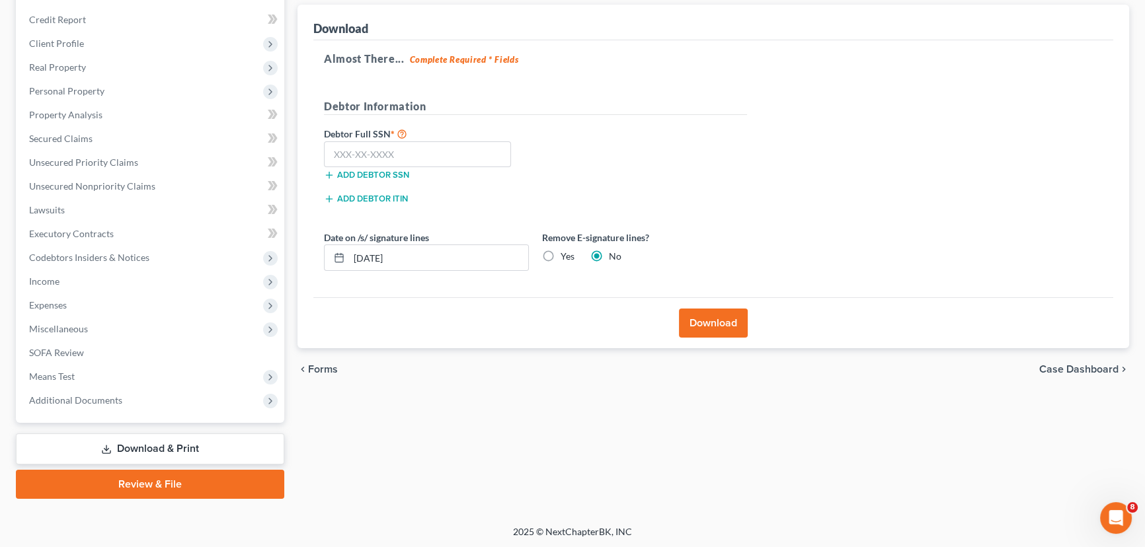
click at [697, 326] on button "Download" at bounding box center [713, 323] width 69 height 29
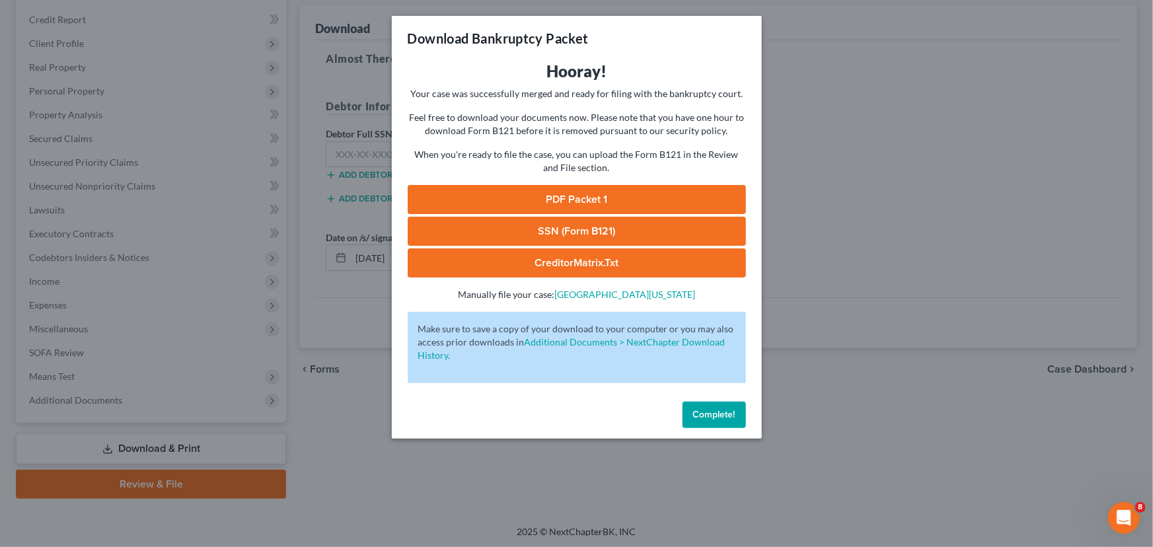
click at [507, 193] on link "PDF Packet 1" at bounding box center [577, 199] width 338 height 29
click at [703, 418] on span "Complete!" at bounding box center [714, 414] width 42 height 11
